Goal: Navigation & Orientation: Find specific page/section

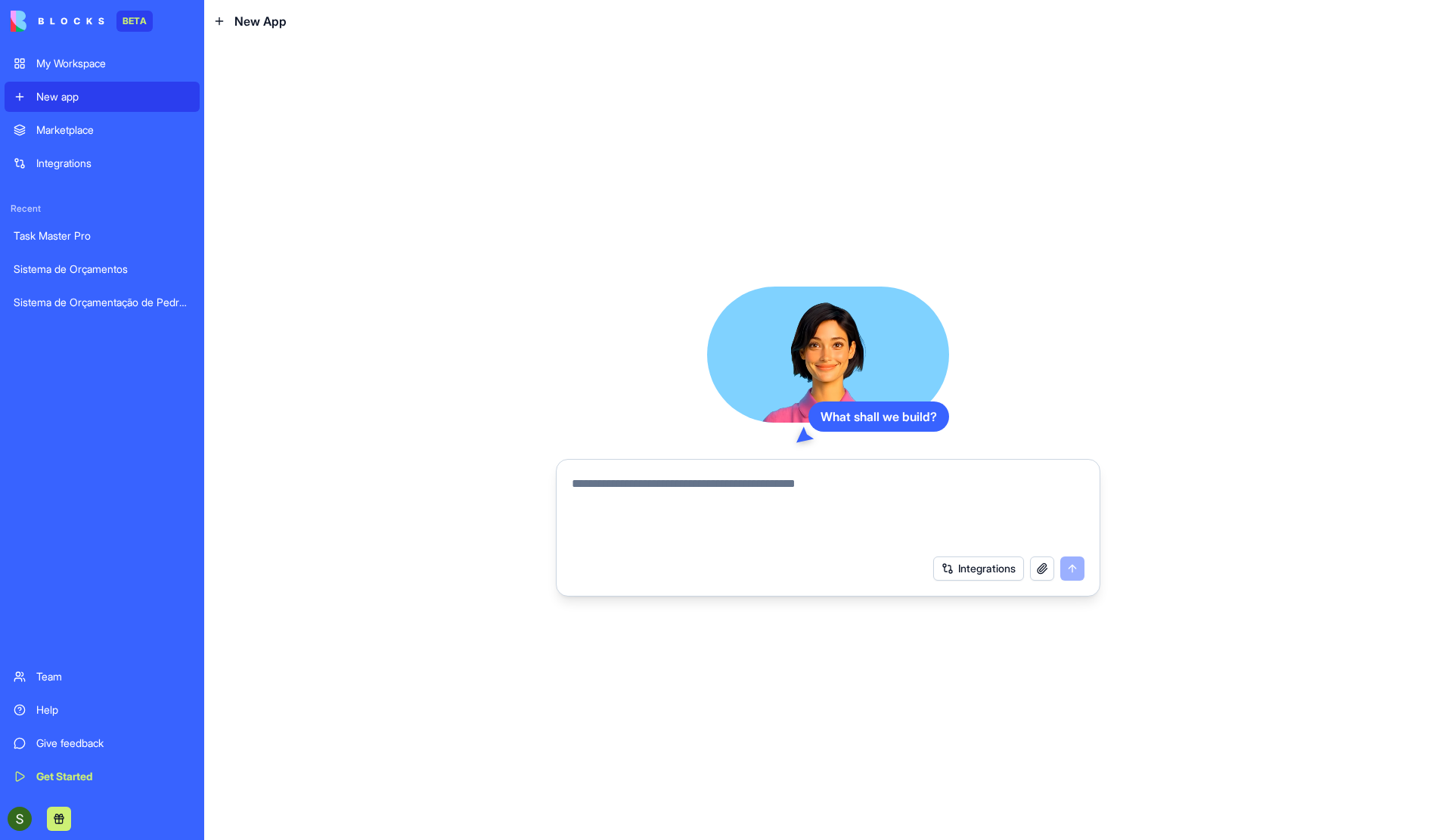
click at [59, 267] on div "Sistema de Orçamentos" at bounding box center [102, 268] width 177 height 15
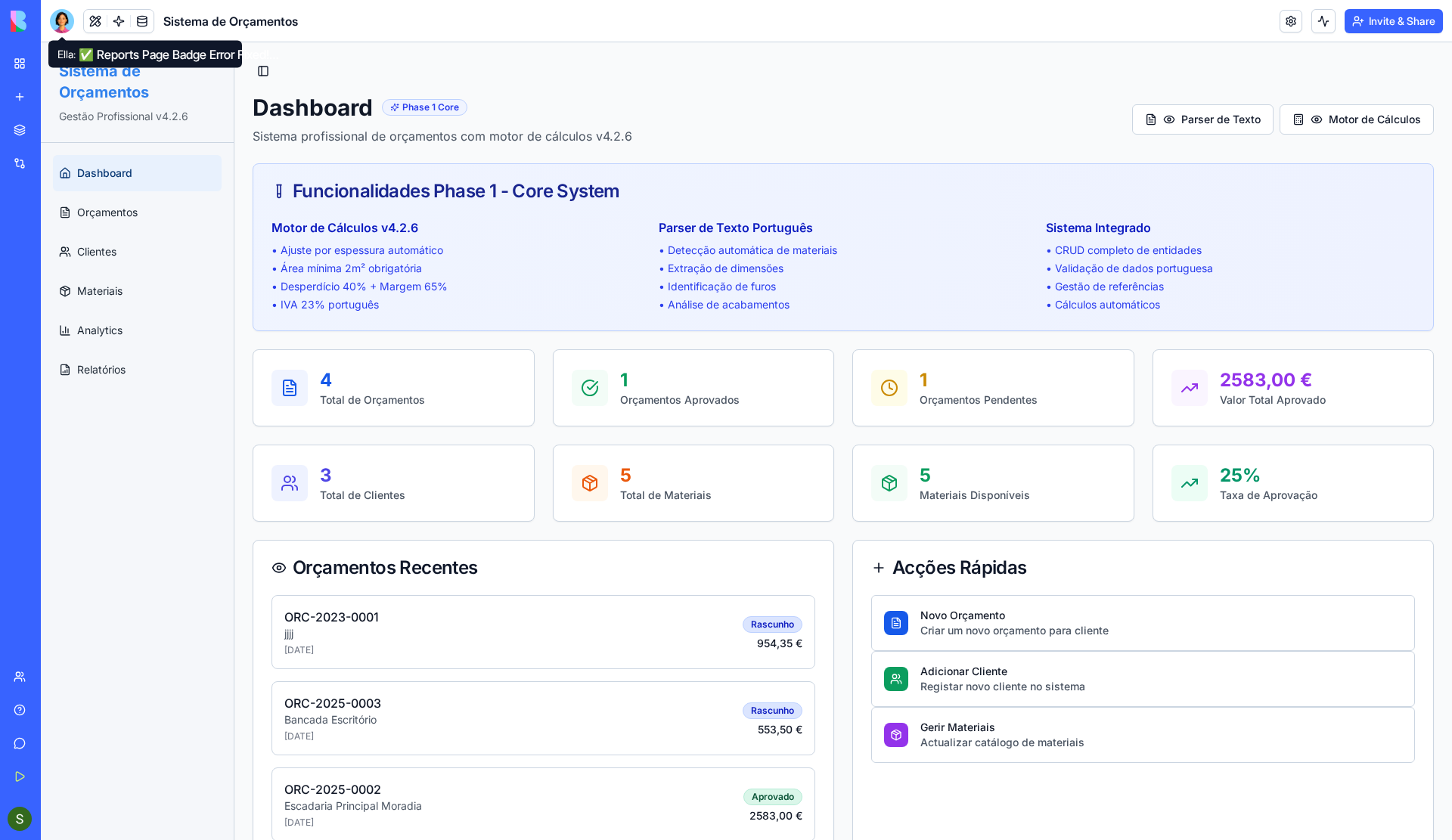
click at [68, 19] on div at bounding box center [62, 21] width 25 height 25
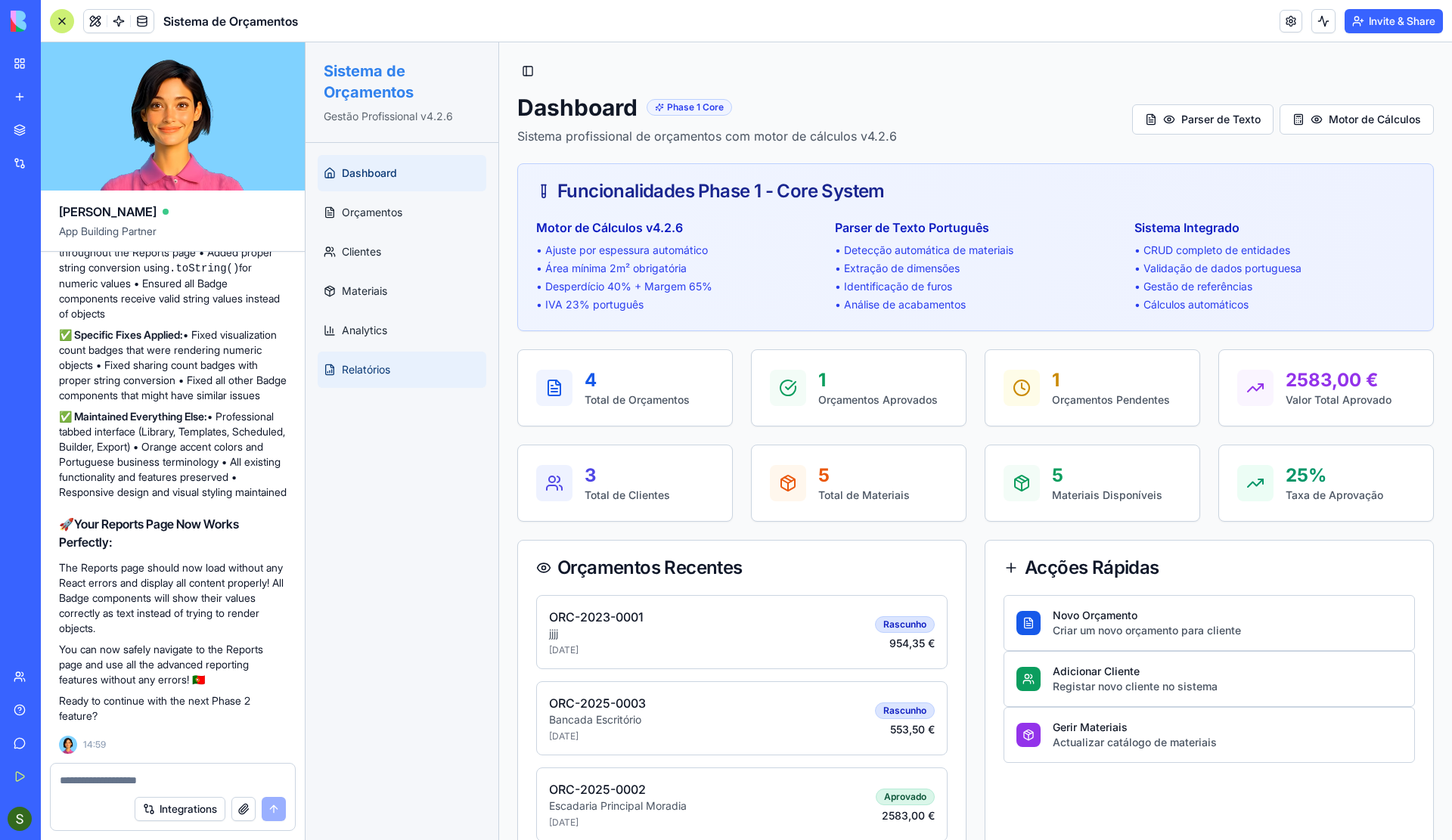
click at [378, 355] on link "Relatórios" at bounding box center [402, 369] width 169 height 37
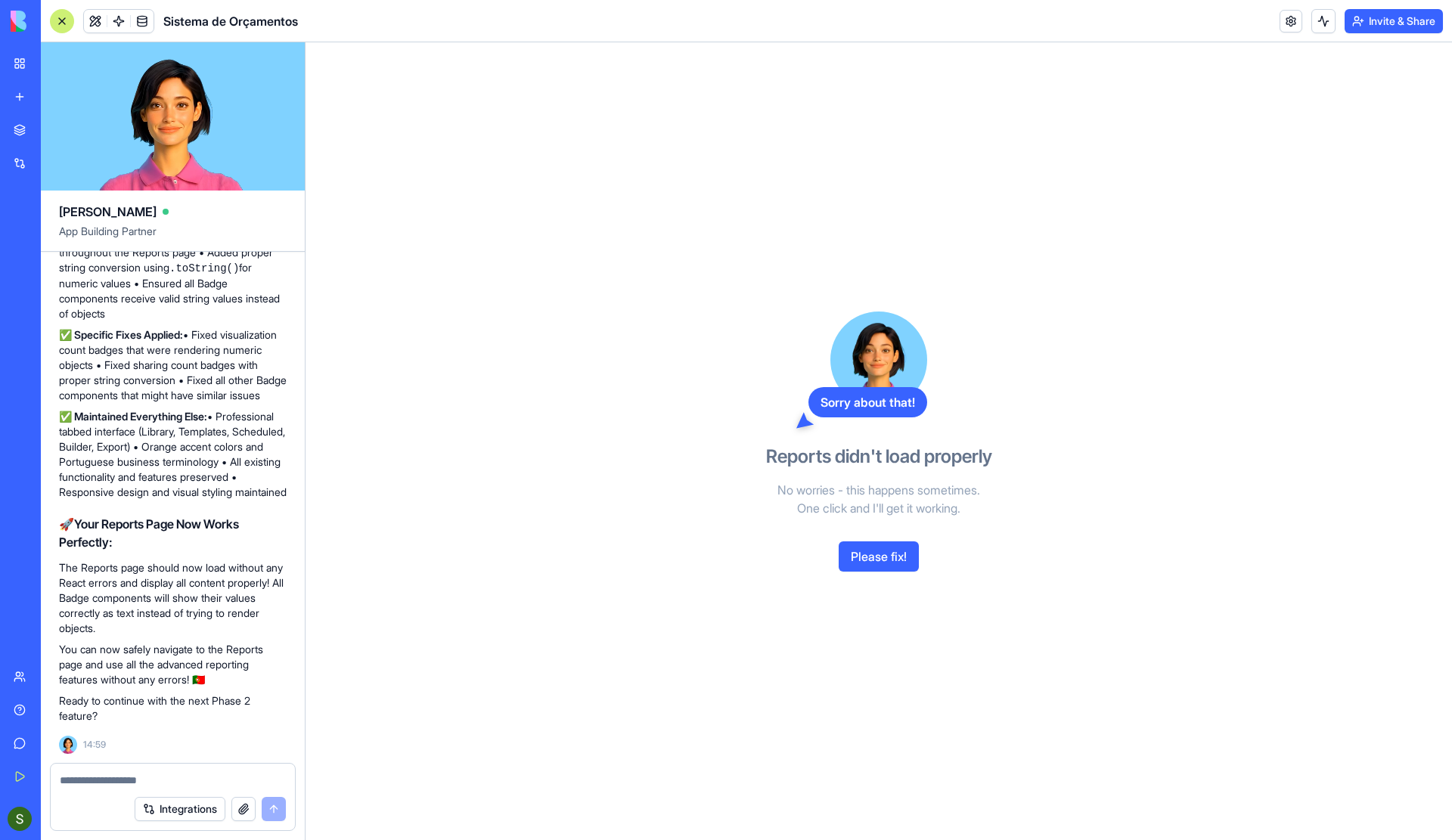
click at [886, 563] on button "Please fix!" at bounding box center [879, 557] width 80 height 31
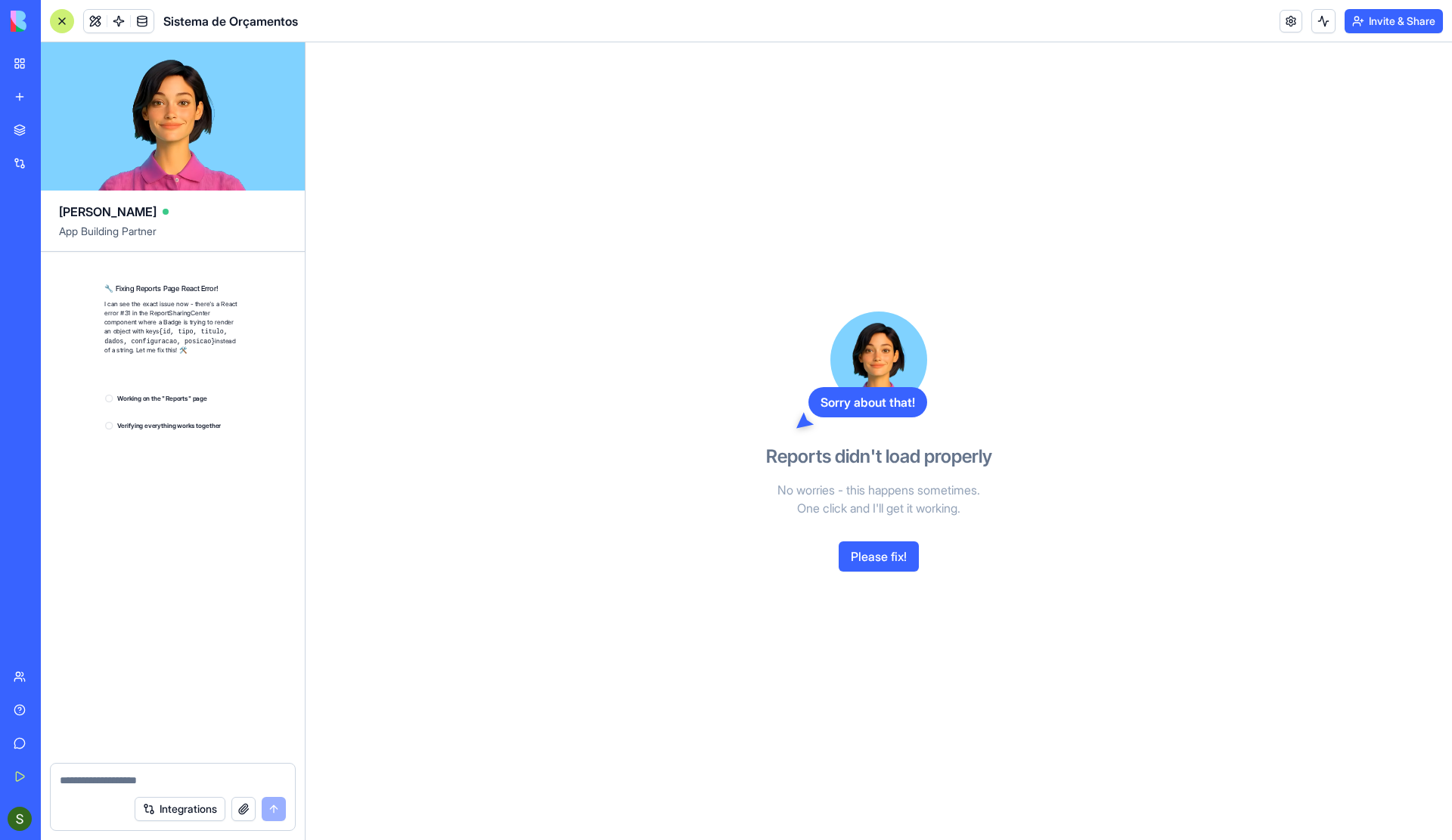
scroll to position [15063, 0]
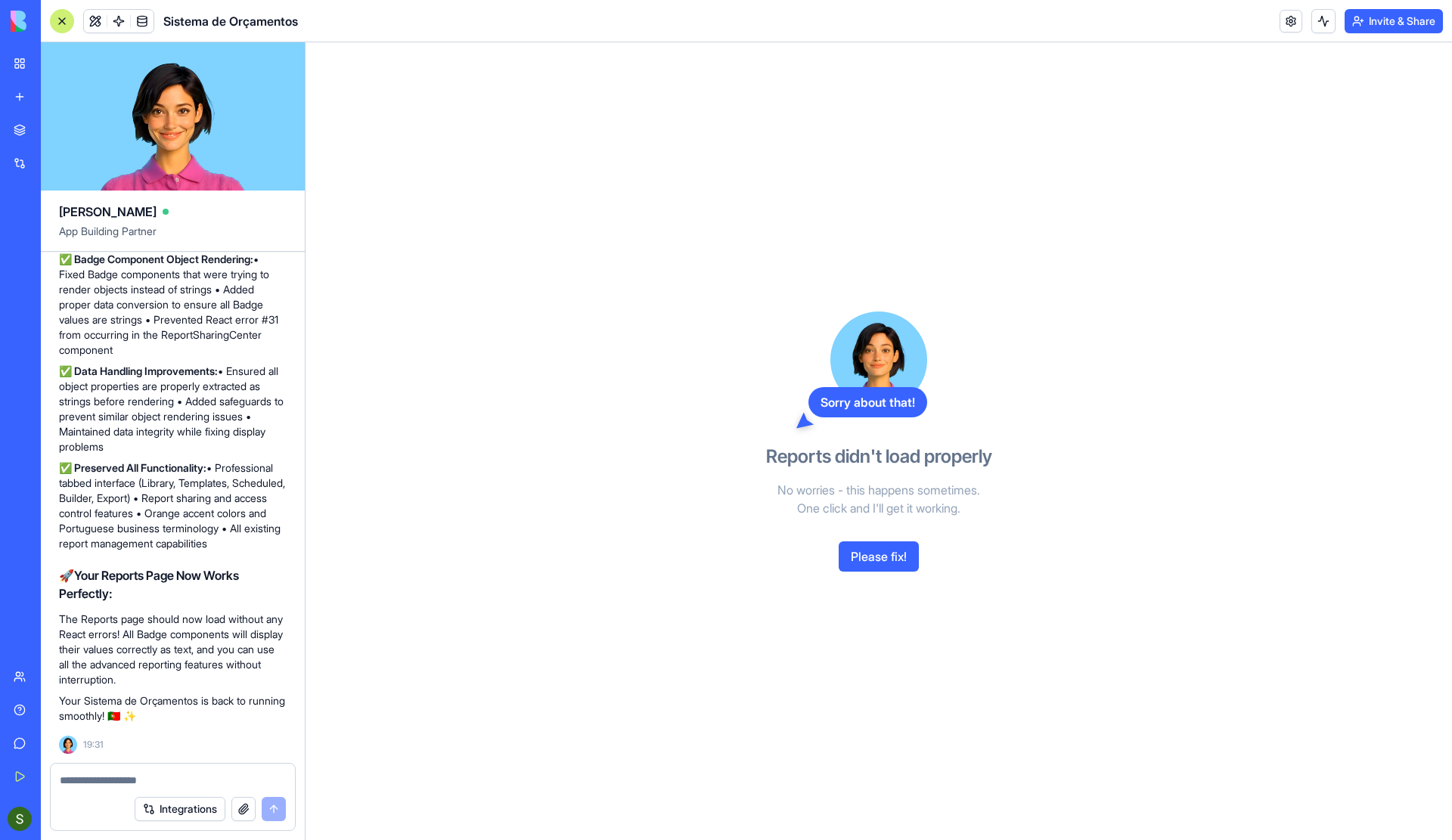
click at [65, 18] on div at bounding box center [62, 21] width 25 height 25
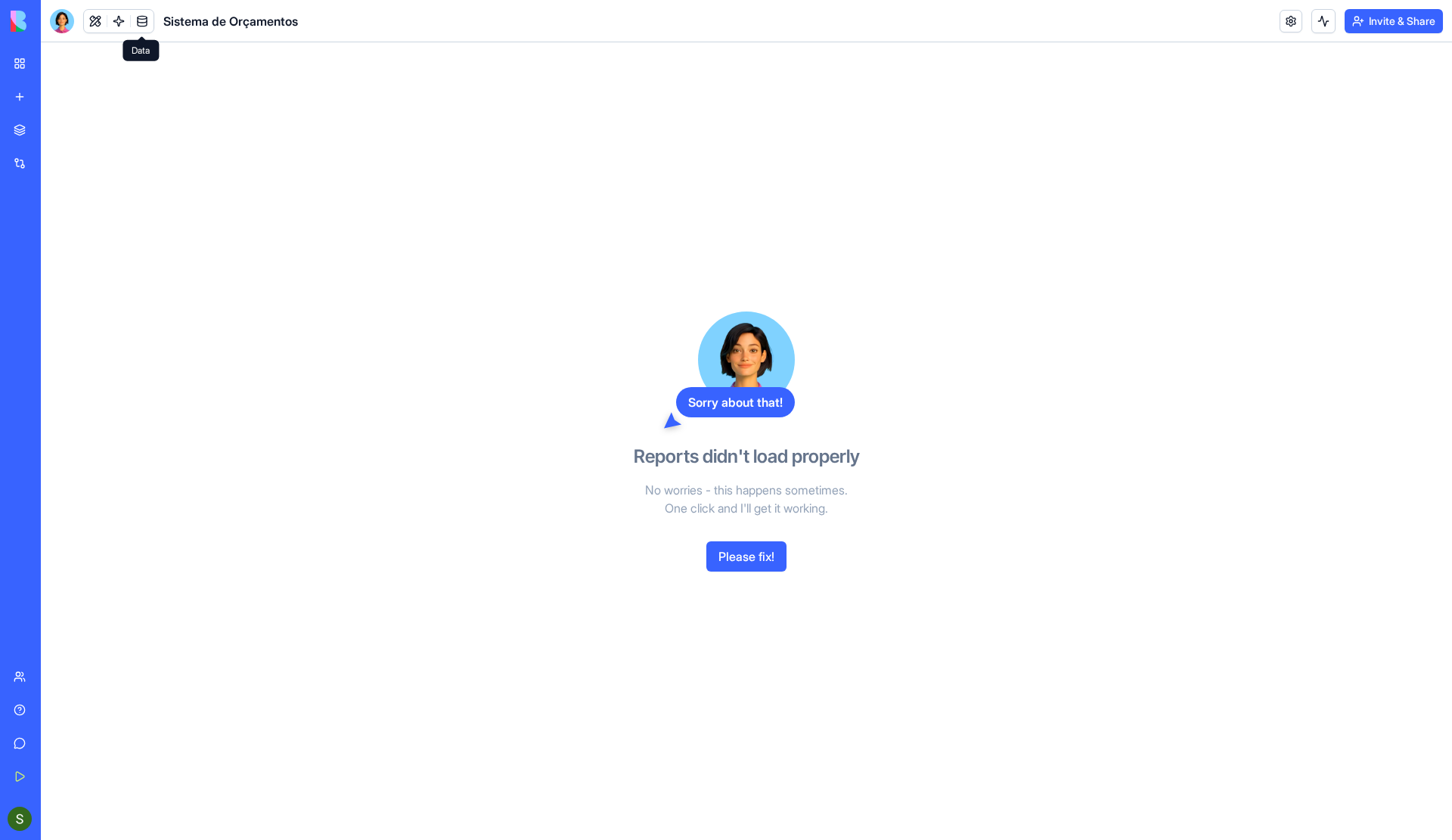
click at [137, 20] on link at bounding box center [142, 21] width 23 height 23
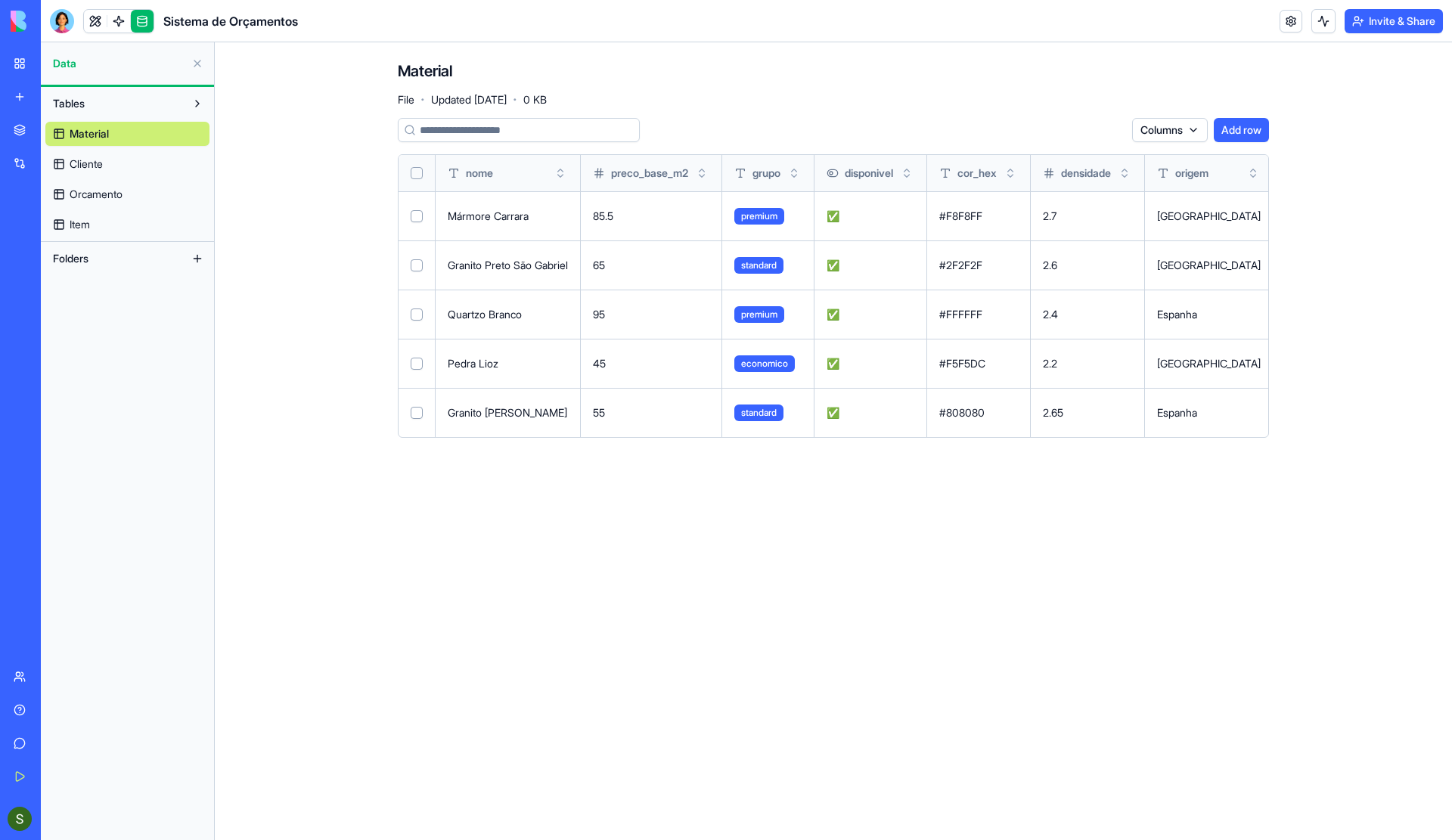
click at [109, 164] on link "Cliente" at bounding box center [127, 164] width 164 height 25
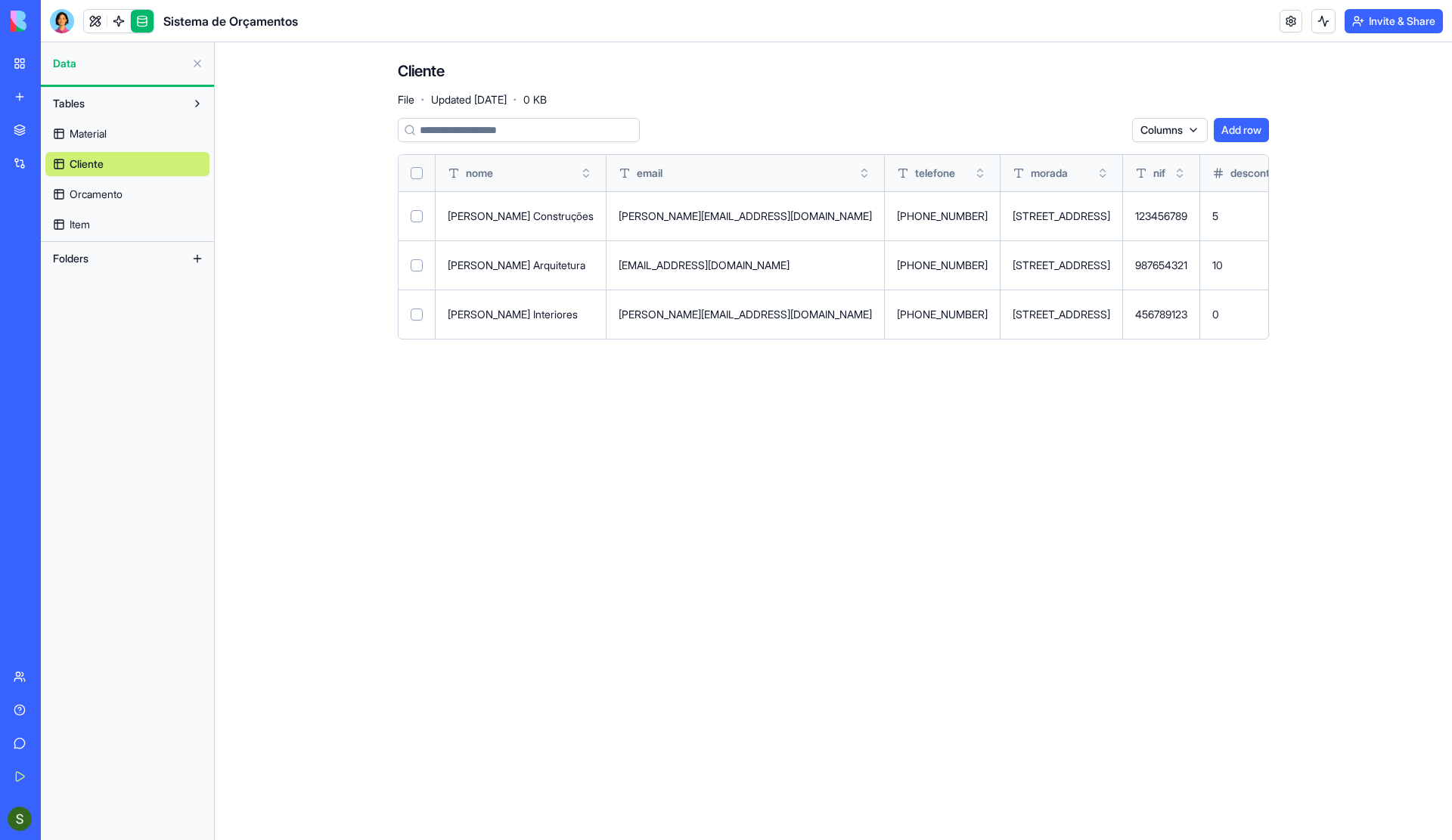
click at [99, 203] on link "Orcamento" at bounding box center [127, 194] width 164 height 25
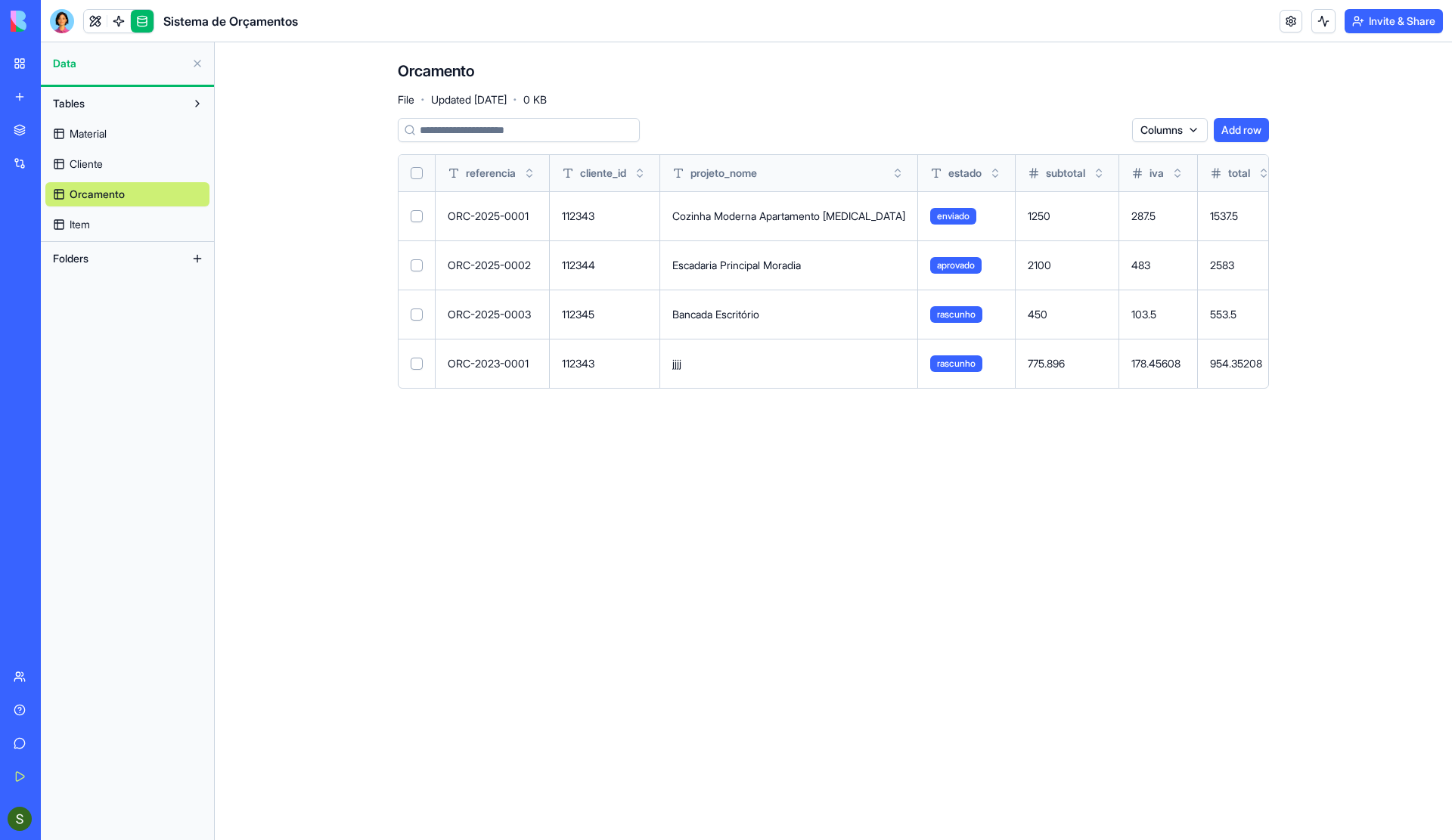
click at [97, 226] on link "Item" at bounding box center [127, 224] width 164 height 25
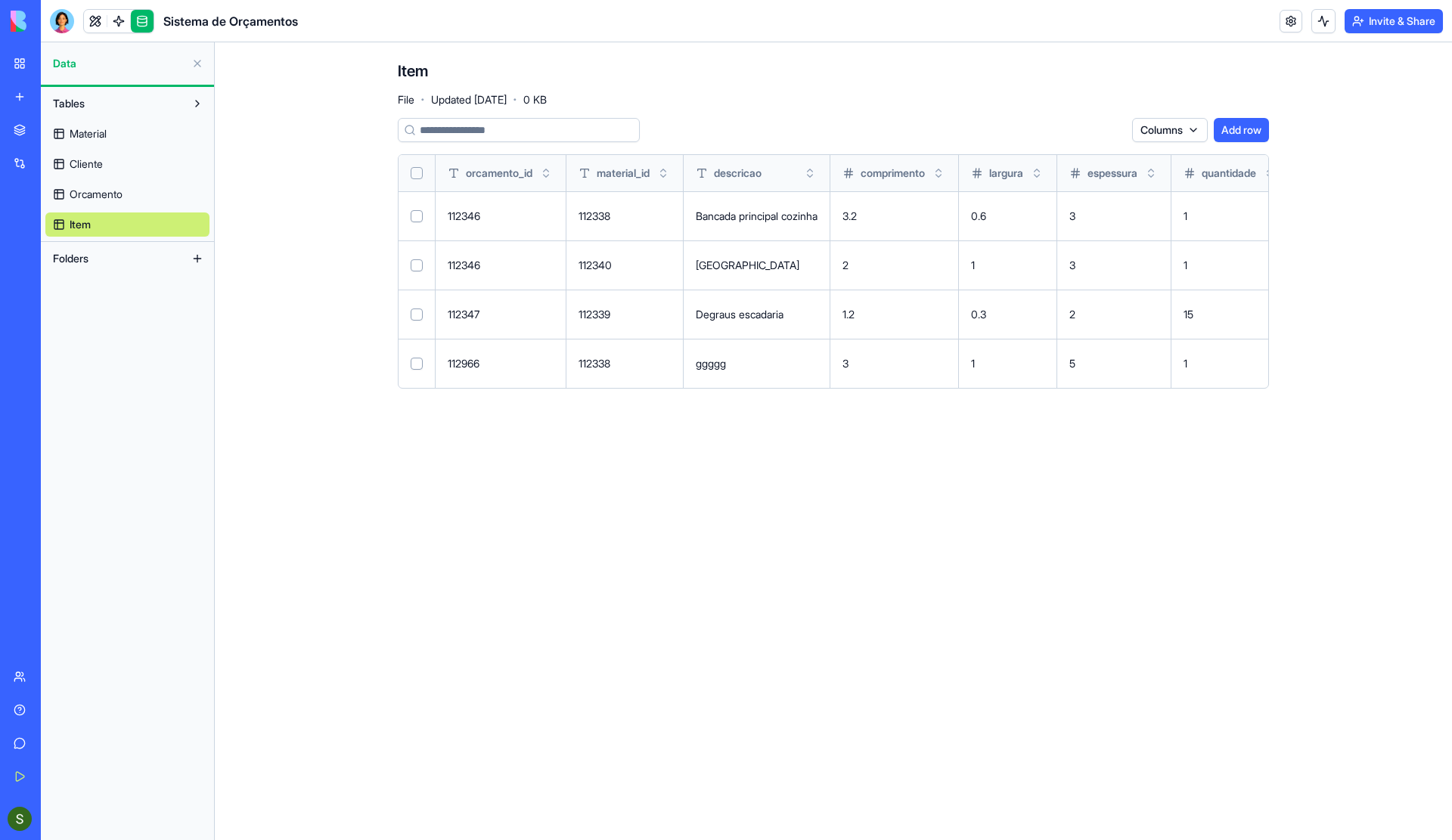
click at [194, 61] on button at bounding box center [197, 63] width 25 height 25
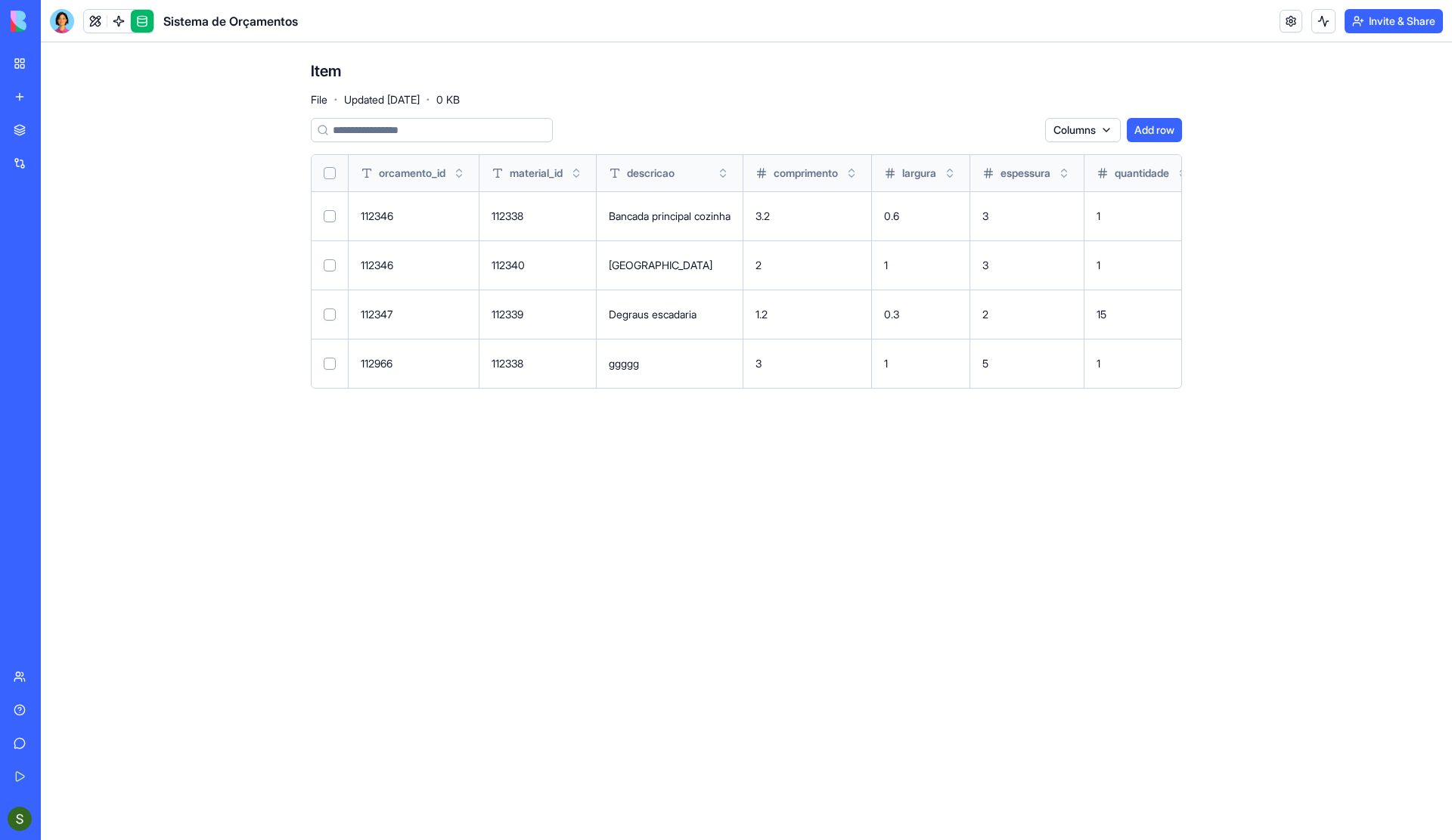
click at [56, 265] on div "Sistema de Orçamentos" at bounding box center [35, 268] width 42 height 15
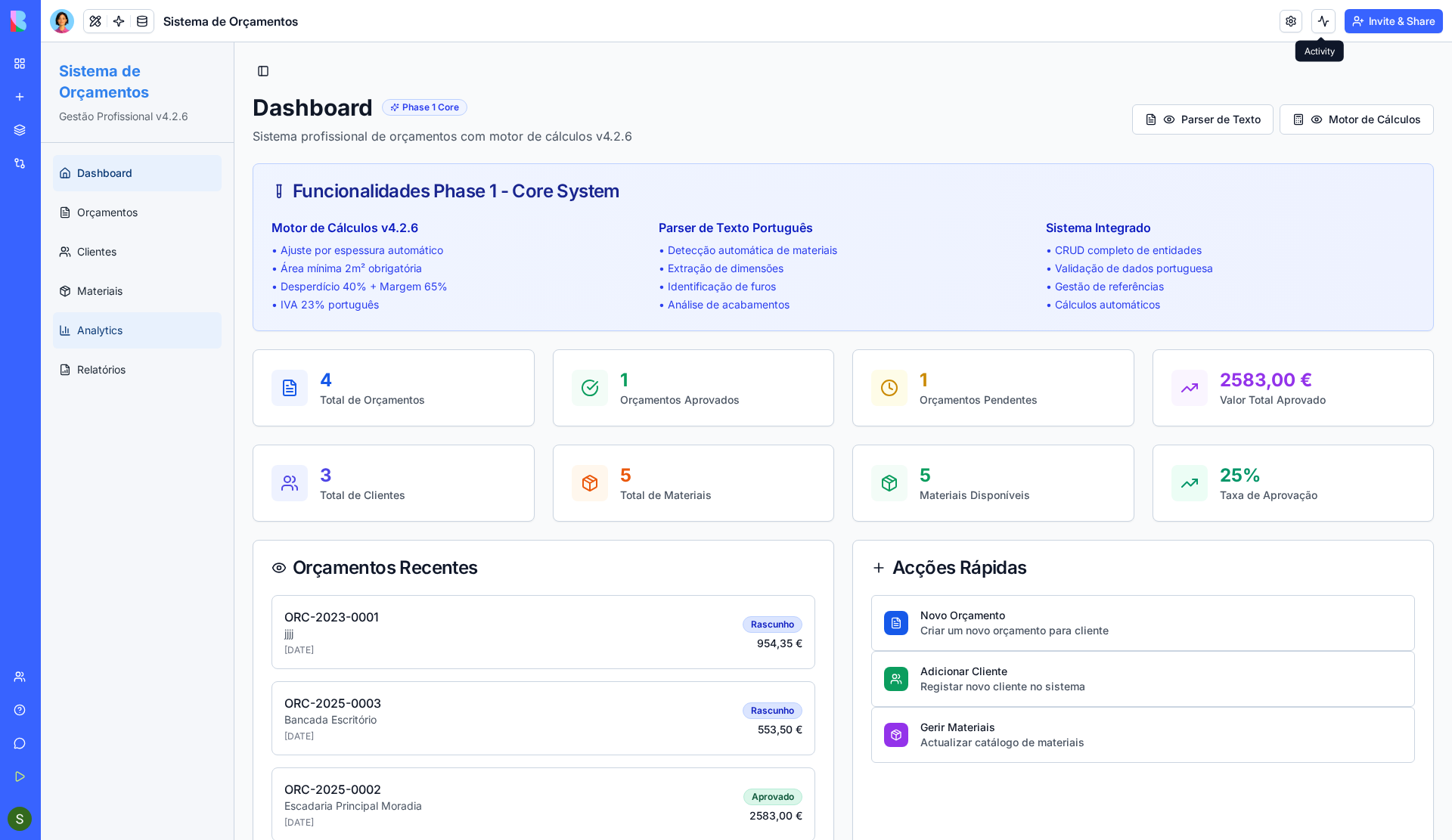
click at [96, 320] on link "Analytics" at bounding box center [137, 331] width 169 height 37
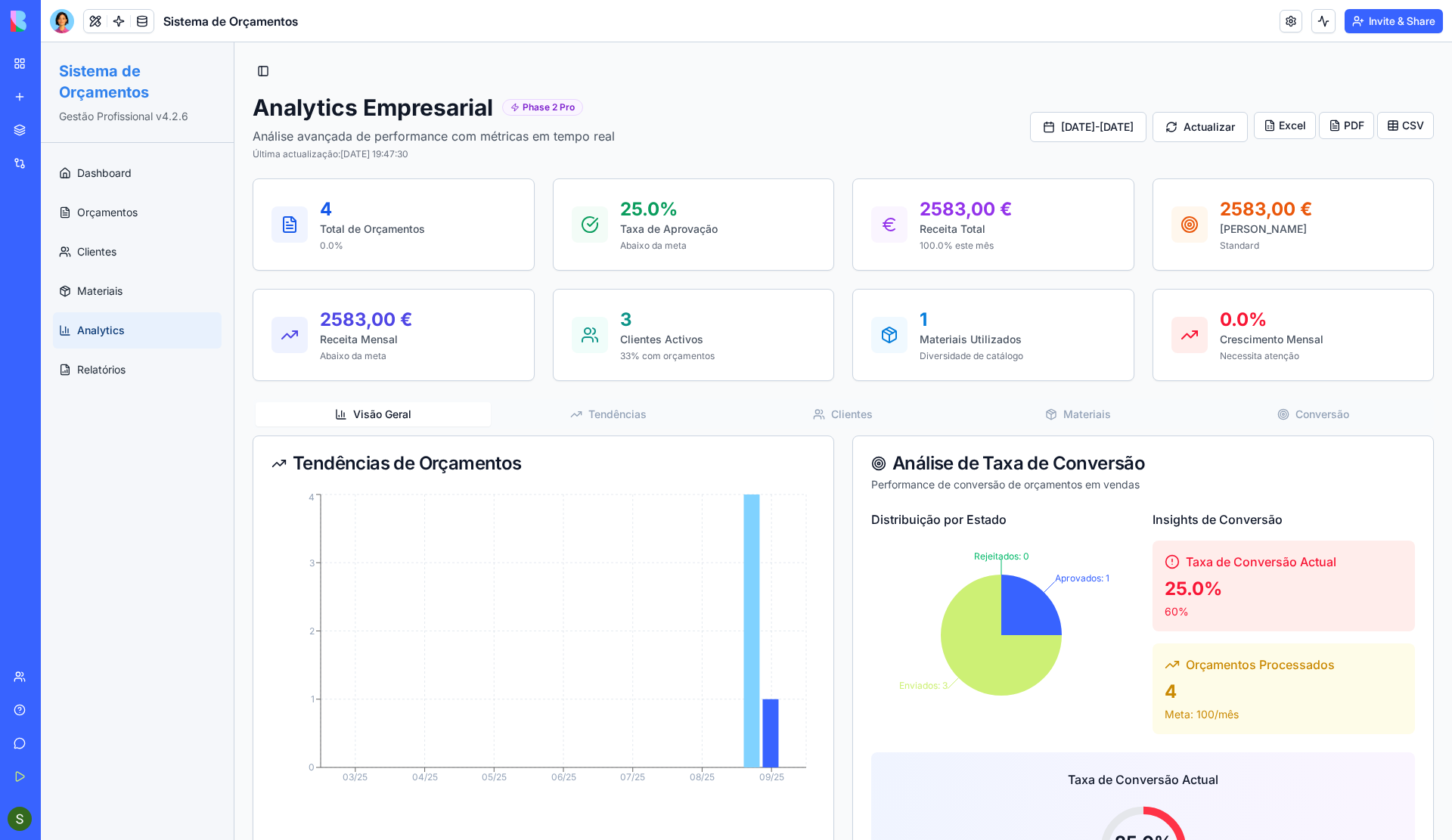
click at [56, 236] on div "Task Master Pro" at bounding box center [35, 235] width 42 height 15
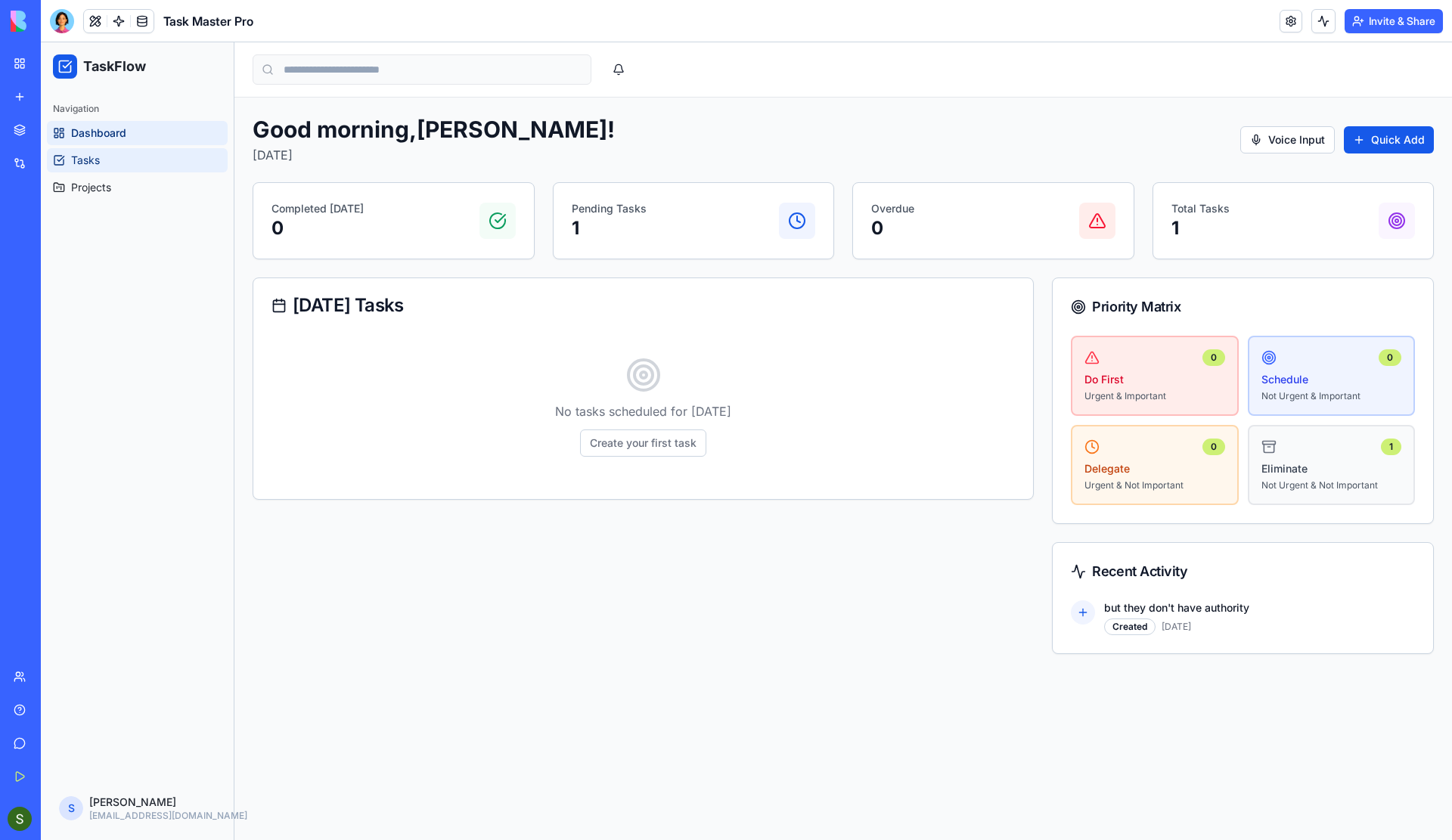
click at [83, 163] on span "Tasks" at bounding box center [85, 160] width 29 height 15
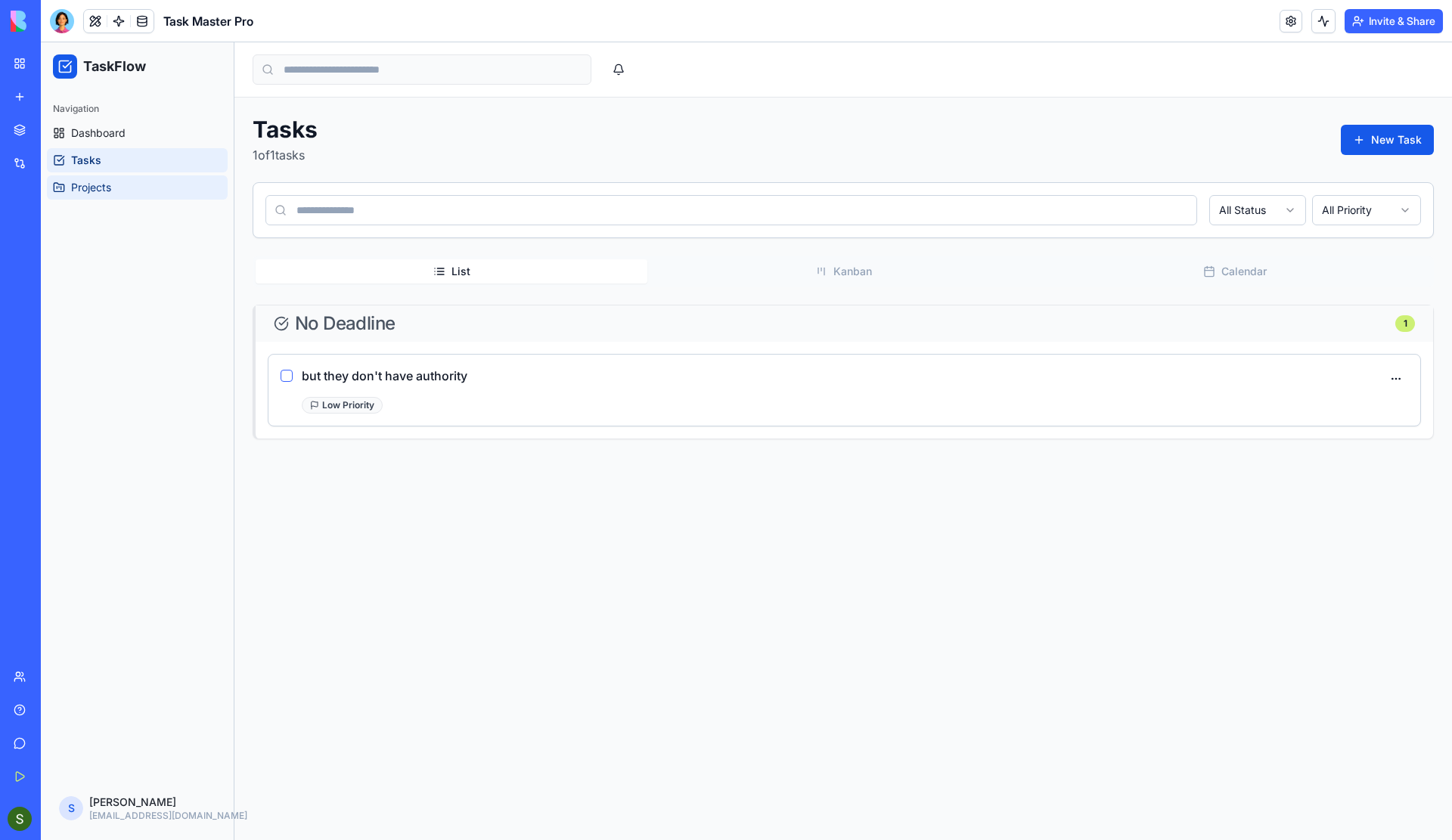
click at [105, 191] on span "Projects" at bounding box center [91, 187] width 40 height 15
